Goal: Check status: Check status

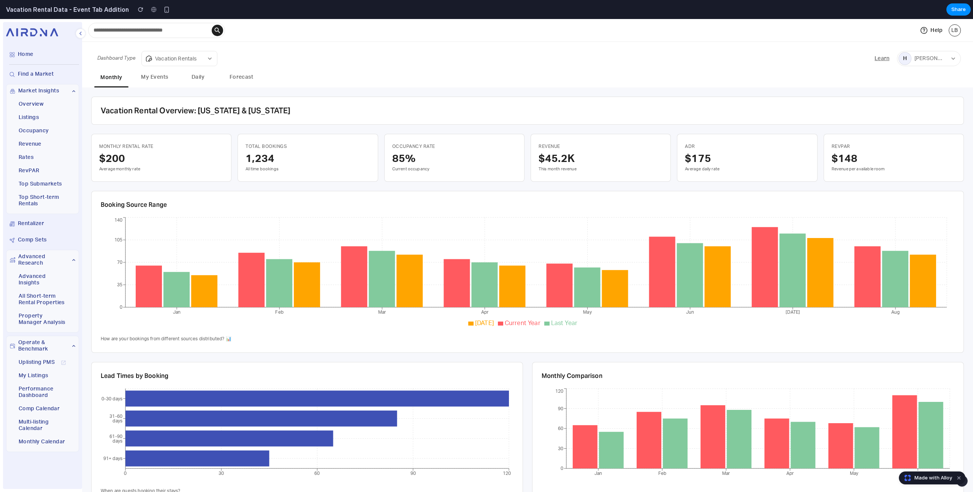
click at [161, 79] on button "My Events" at bounding box center [155, 77] width 34 height 17
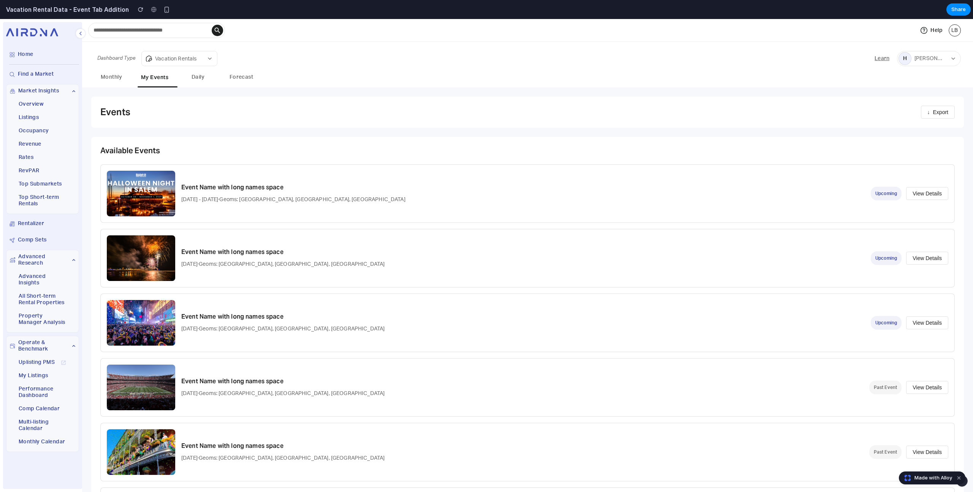
click at [410, 130] on div "Events ↓ Export Available Events Event Name with long names space [DATE] - [DAT…" at bounding box center [527, 323] width 891 height 473
click at [195, 80] on button "Daily" at bounding box center [198, 77] width 34 height 17
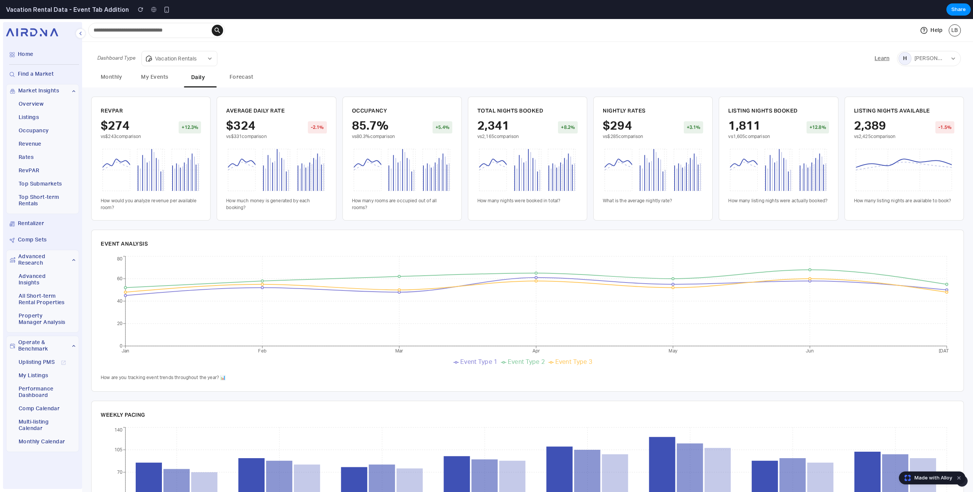
click at [155, 80] on button "My Events" at bounding box center [155, 77] width 34 height 17
